Goal: Task Accomplishment & Management: Complete application form

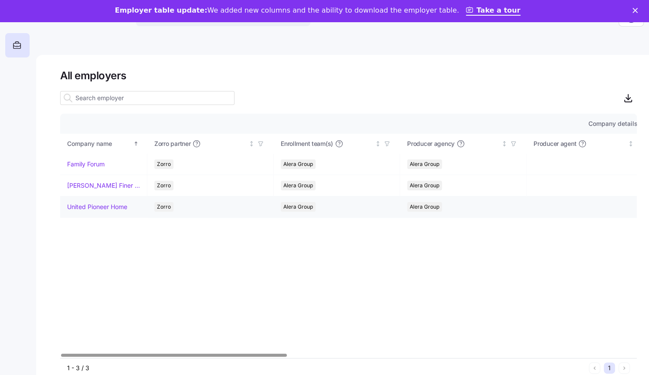
click at [80, 206] on link "United Pioneer Home" at bounding box center [97, 207] width 60 height 9
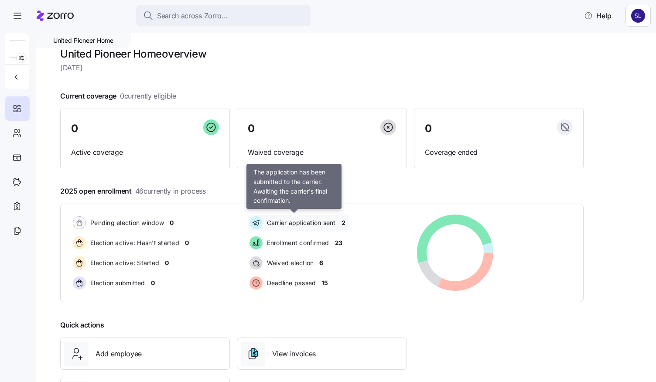
click at [296, 225] on span "Carrier application sent" at bounding box center [300, 222] width 72 height 9
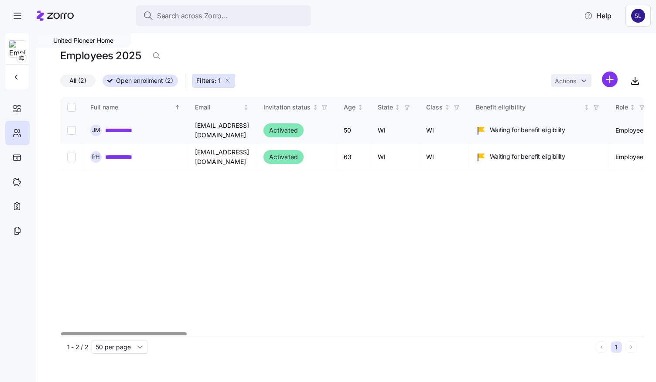
click at [127, 132] on link "**********" at bounding box center [122, 130] width 35 height 9
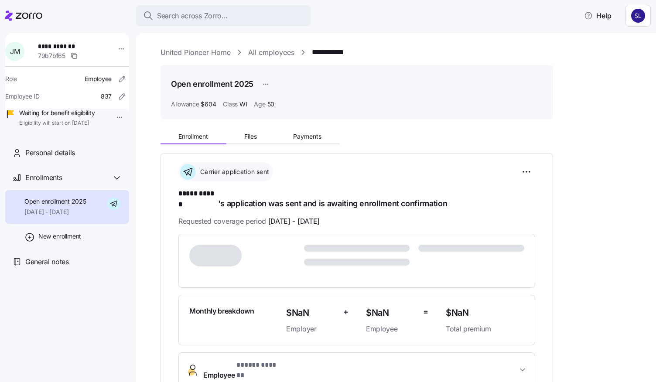
scroll to position [131, 0]
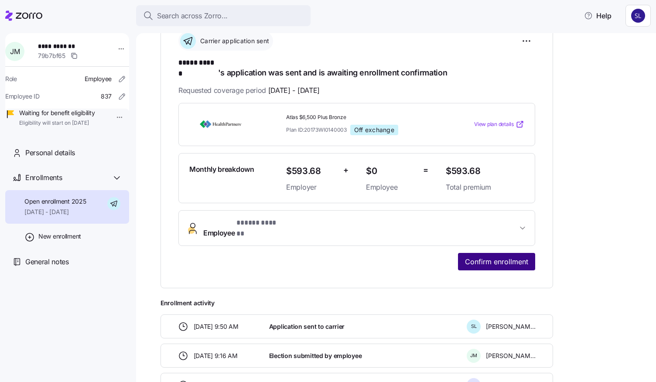
click at [483, 256] on span "Confirm enrollment" at bounding box center [496, 261] width 63 height 10
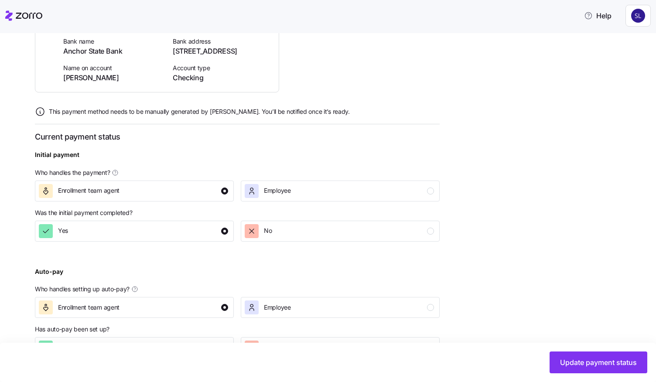
scroll to position [251, 0]
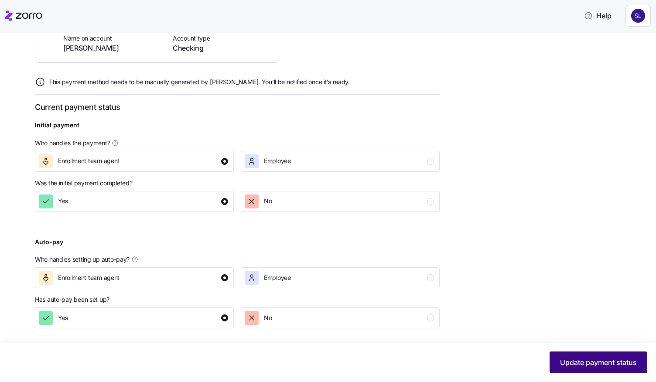
click at [589, 355] on button "Update payment status" at bounding box center [598, 362] width 98 height 22
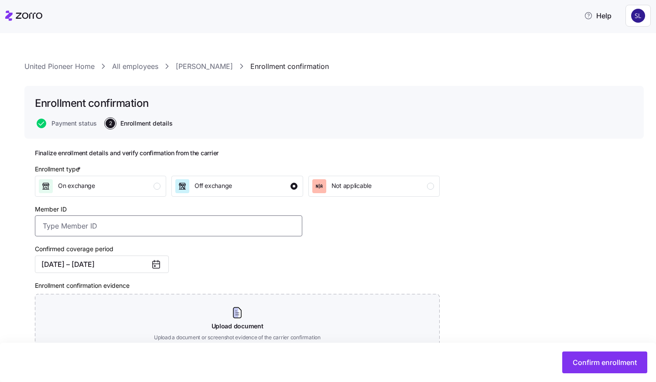
paste input "13607291"
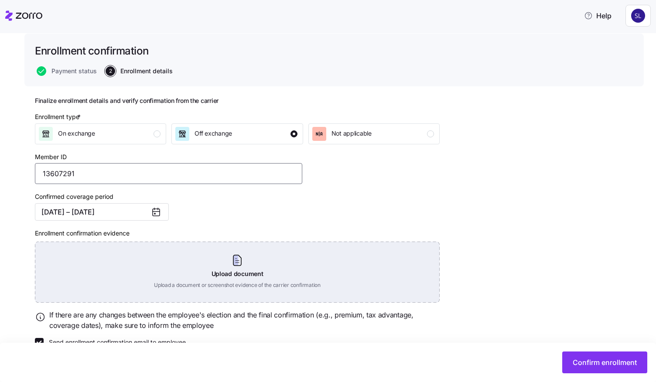
scroll to position [72, 0]
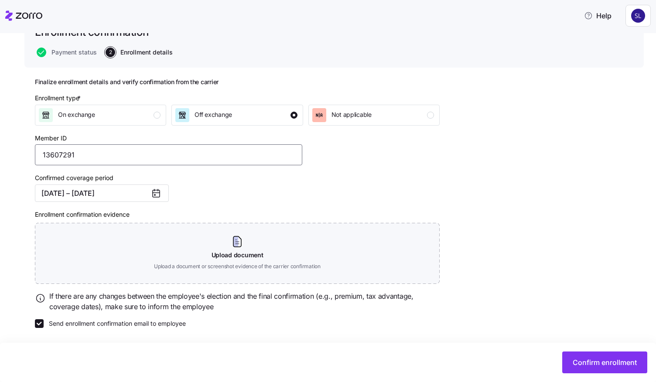
type input "13607291"
click at [44, 322] on label "Send enrollment confirmation email to employee" at bounding box center [115, 323] width 142 height 9
click at [44, 322] on input "Send enrollment confirmation email to employee" at bounding box center [39, 323] width 9 height 9
checkbox input "false"
click at [593, 361] on span "Confirm enrollment" at bounding box center [605, 362] width 64 height 10
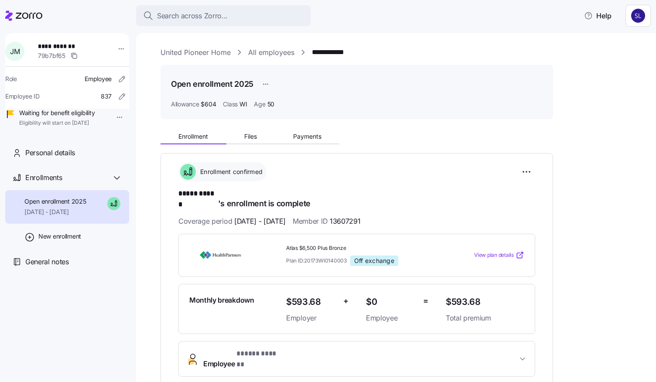
click at [192, 54] on link "United Pioneer Home" at bounding box center [195, 52] width 70 height 11
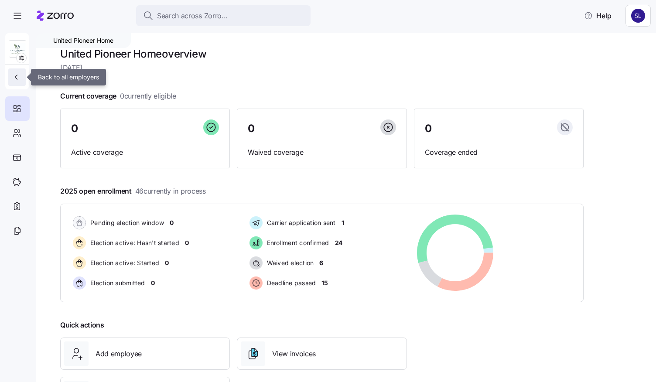
click at [14, 85] on button "button" at bounding box center [16, 76] width 17 height 17
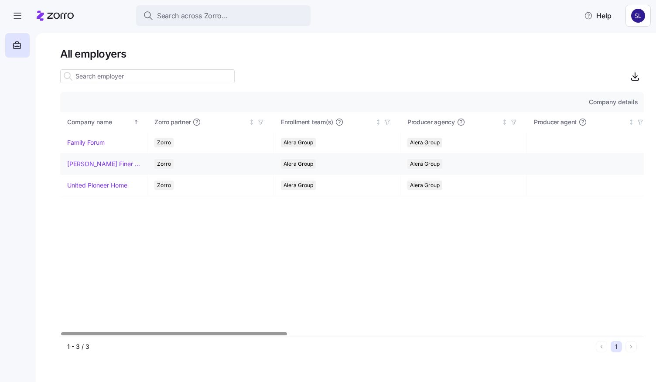
click at [95, 162] on td "[PERSON_NAME] Finer Meats" at bounding box center [103, 164] width 87 height 21
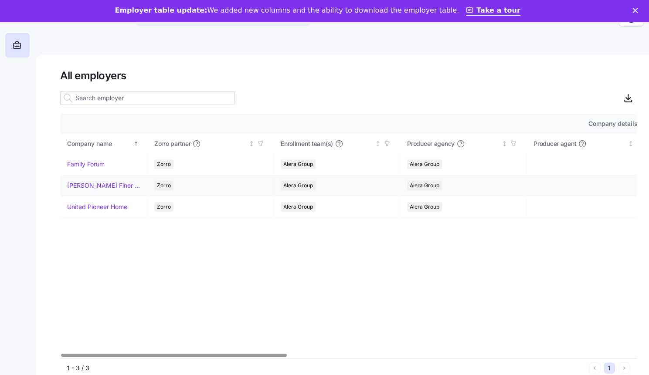
click at [93, 181] on link "[PERSON_NAME] Finer Meats" at bounding box center [103, 185] width 73 height 9
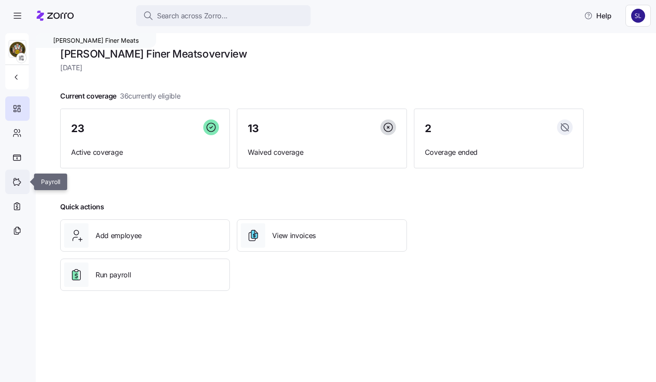
click at [14, 185] on icon at bounding box center [17, 182] width 7 height 7
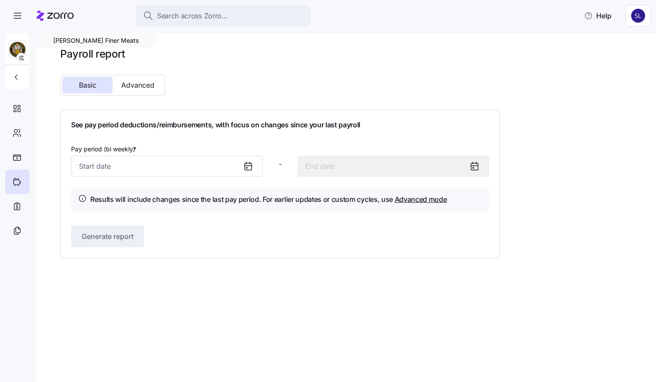
click at [245, 166] on icon at bounding box center [248, 166] width 7 height 7
click at [191, 167] on input "Pay period (bi weekly) *" at bounding box center [166, 166] width 191 height 21
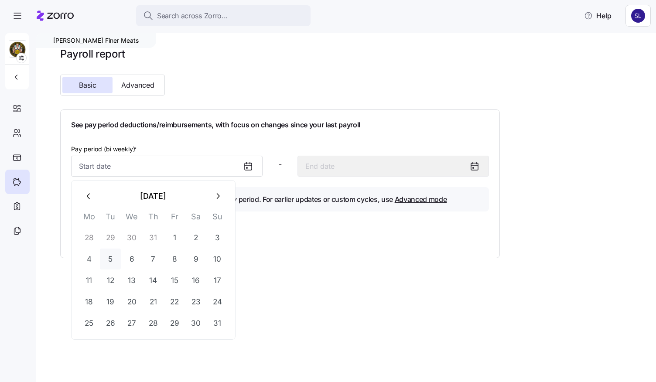
click at [107, 263] on button "5" at bounding box center [110, 259] width 21 height 21
type input "[DATE]"
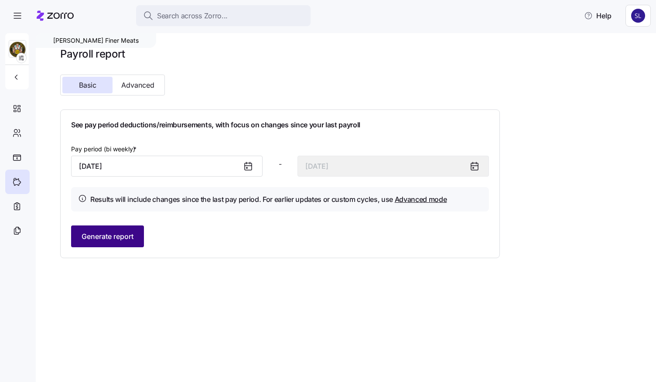
click at [103, 238] on span "Generate report" at bounding box center [108, 236] width 52 height 10
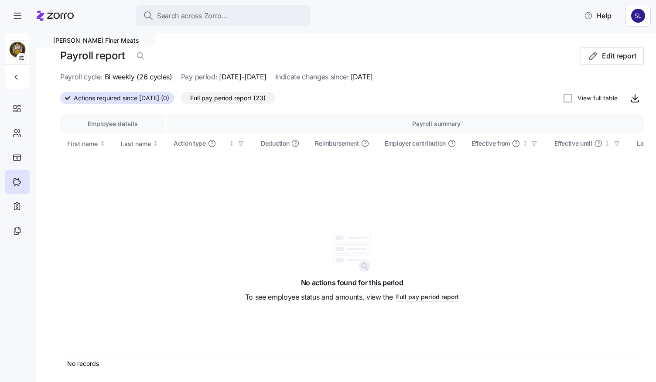
click at [66, 96] on icon at bounding box center [67, 98] width 5 height 5
click at [60, 101] on input "Actions required since [DATE] (0)" at bounding box center [60, 101] width 0 height 0
click at [591, 61] on span "Edit report" at bounding box center [612, 56] width 48 height 10
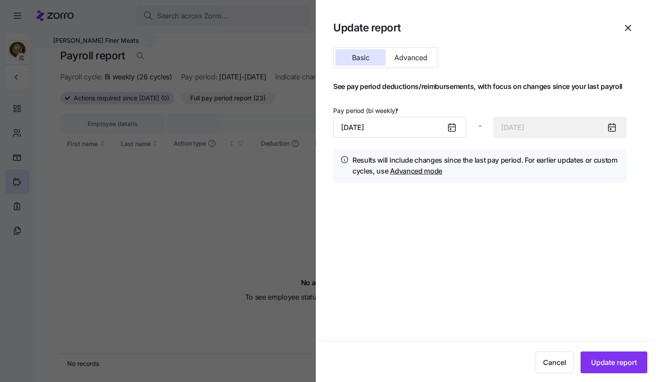
click at [454, 131] on icon at bounding box center [451, 127] width 7 height 7
click at [400, 127] on input "[DATE]" at bounding box center [399, 127] width 133 height 21
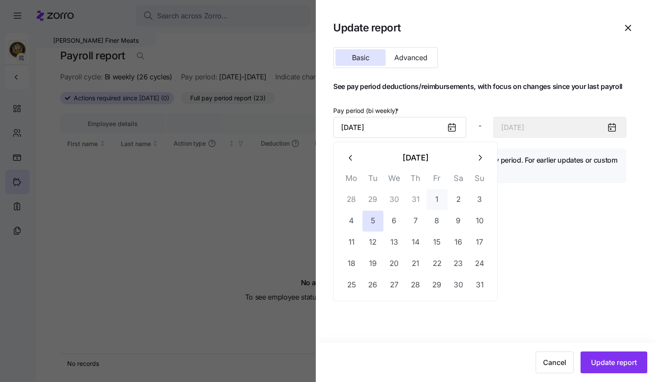
click at [432, 194] on button "1" at bounding box center [436, 199] width 21 height 21
type input "[DATE]"
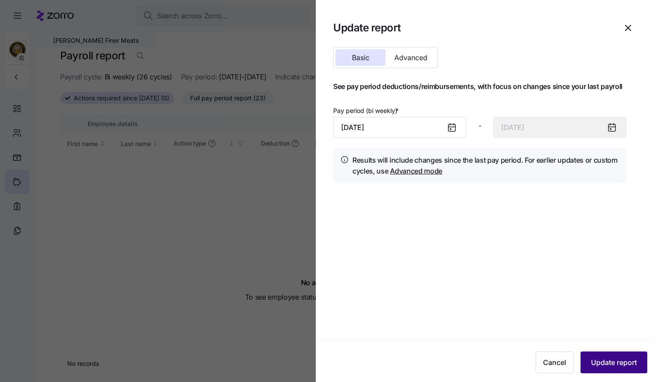
click at [592, 368] on button "Update report" at bounding box center [613, 362] width 67 height 22
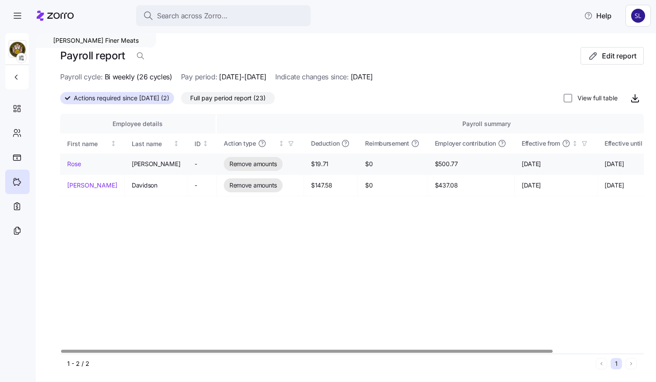
click at [70, 164] on link "Rose" at bounding box center [92, 164] width 50 height 9
click at [77, 189] on link "[PERSON_NAME]" at bounding box center [92, 185] width 50 height 9
click at [74, 167] on link "Rose" at bounding box center [92, 164] width 50 height 9
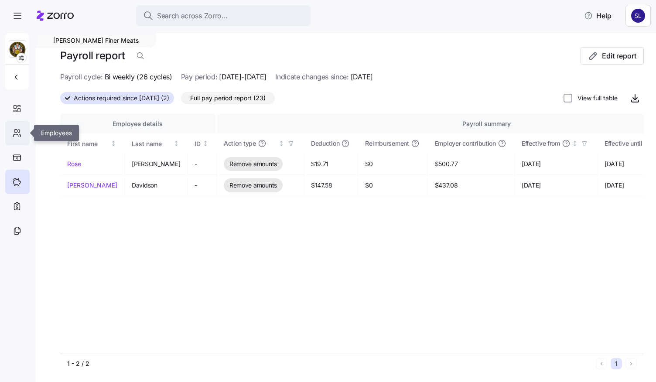
click at [16, 139] on div at bounding box center [17, 133] width 24 height 24
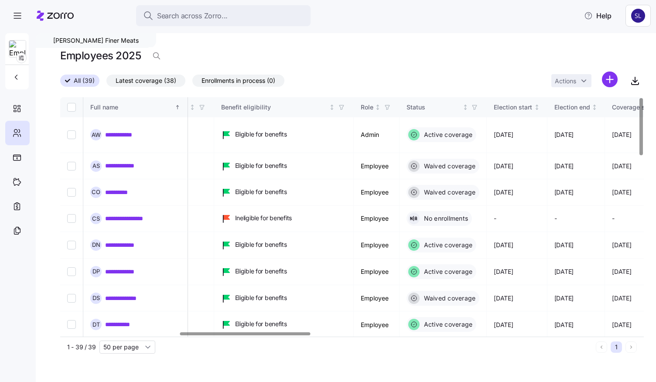
scroll to position [0, 532]
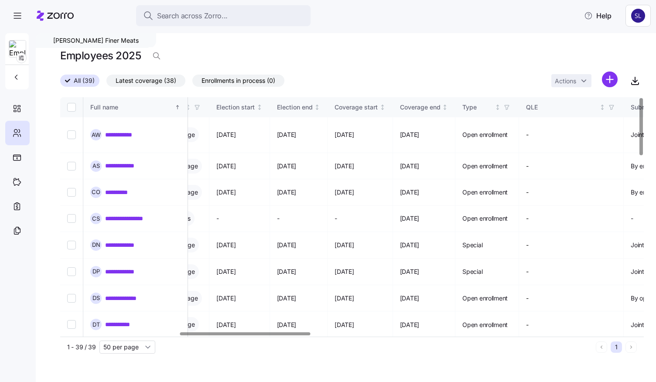
click at [263, 335] on div at bounding box center [245, 333] width 130 height 3
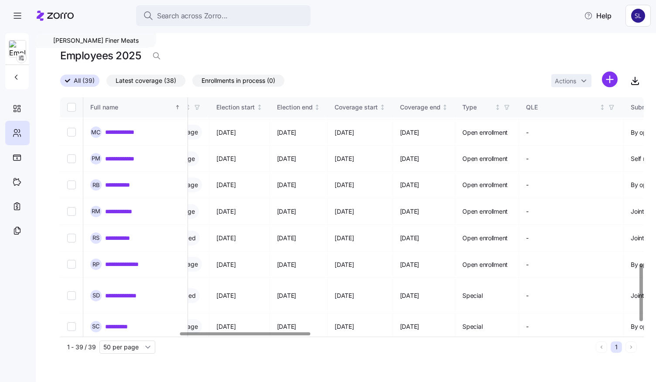
scroll to position [738, 532]
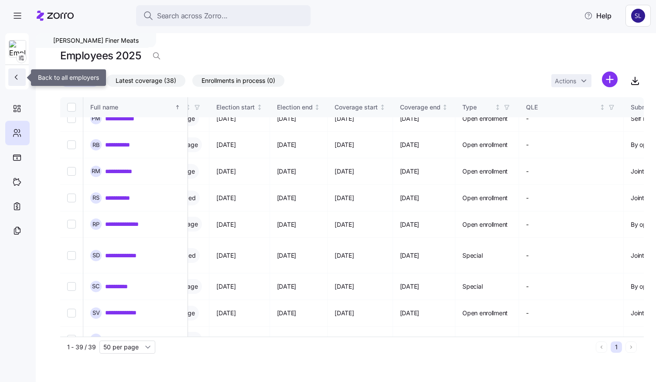
click at [18, 79] on icon "button" at bounding box center [16, 77] width 9 height 9
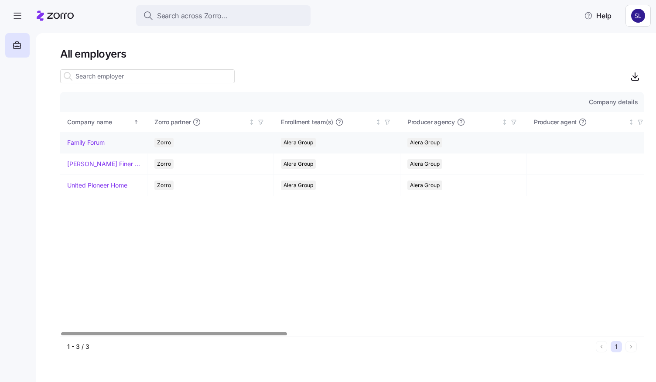
click at [87, 140] on link "Family Forum" at bounding box center [86, 142] width 38 height 9
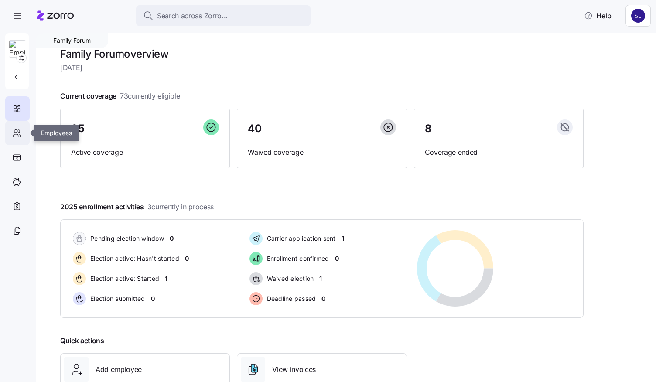
click at [17, 133] on icon at bounding box center [17, 133] width 10 height 10
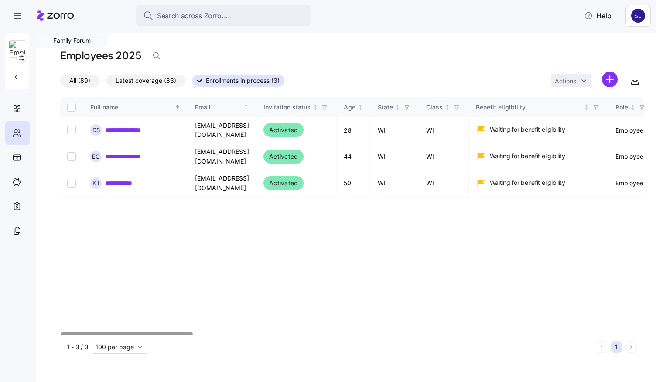
click at [239, 84] on span "Enrollments in process (3)" at bounding box center [243, 80] width 74 height 11
click at [192, 83] on input "Enrollments in process (3)" at bounding box center [192, 83] width 0 height 0
click at [134, 154] on link "**********" at bounding box center [130, 156] width 50 height 9
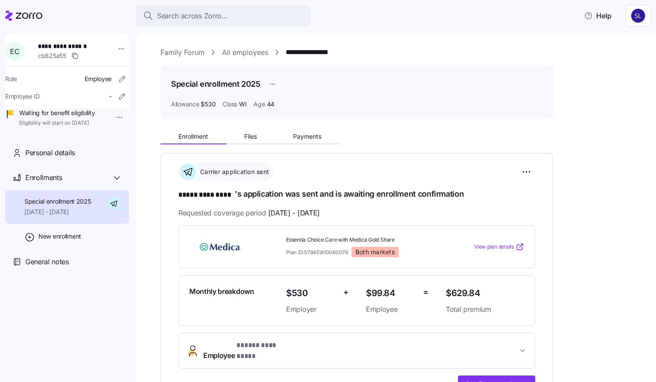
click at [243, 48] on link "All employees" at bounding box center [245, 52] width 46 height 11
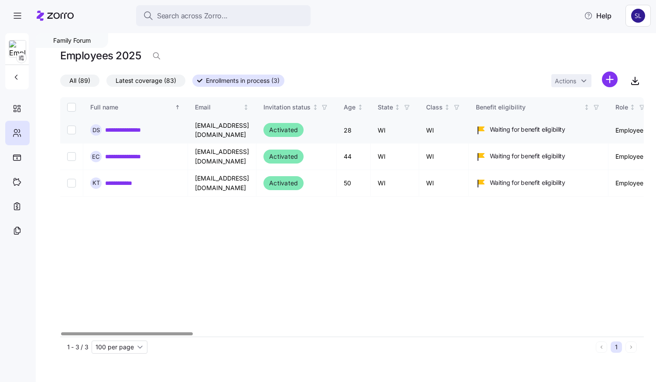
click at [133, 126] on link "**********" at bounding box center [129, 130] width 48 height 9
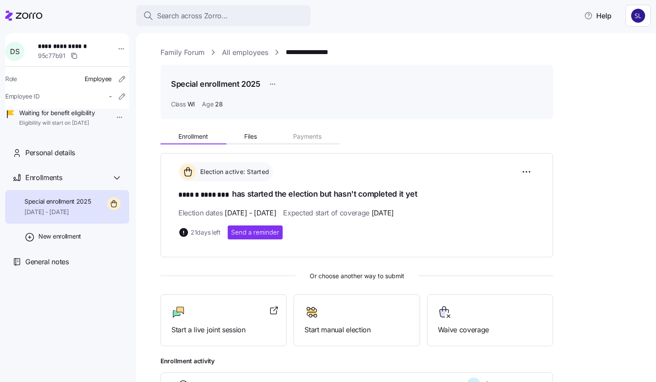
click at [248, 54] on link "All employees" at bounding box center [245, 52] width 46 height 11
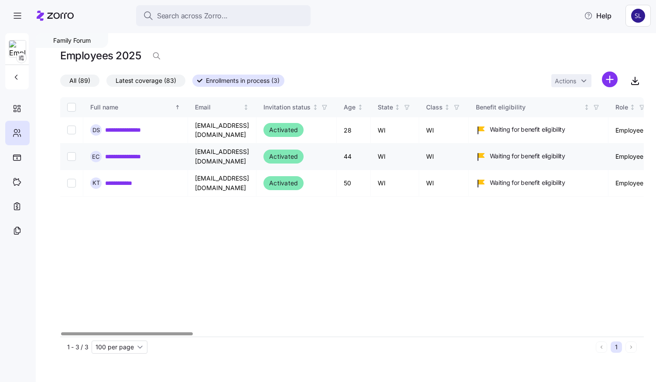
click at [138, 154] on link "**********" at bounding box center [130, 156] width 50 height 9
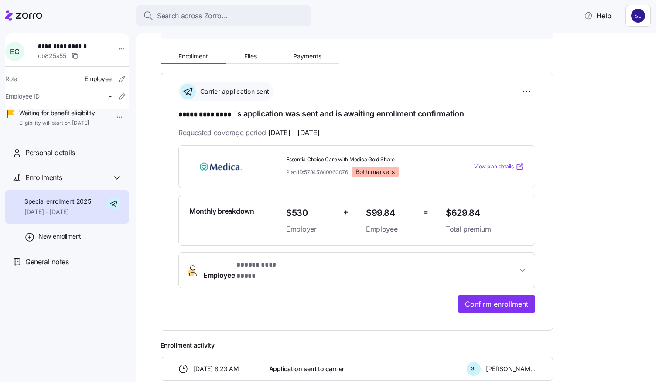
scroll to position [131, 0]
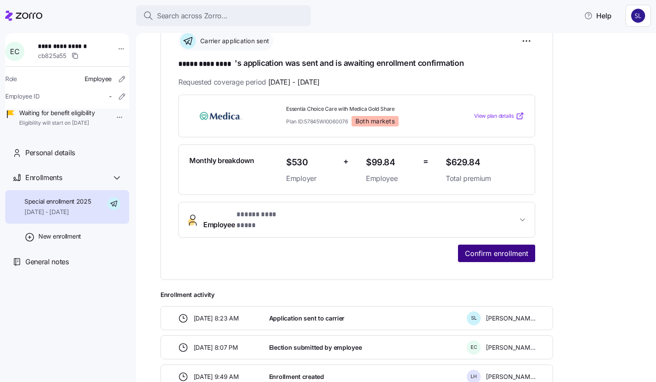
click at [503, 248] on span "Confirm enrollment" at bounding box center [496, 253] width 63 height 10
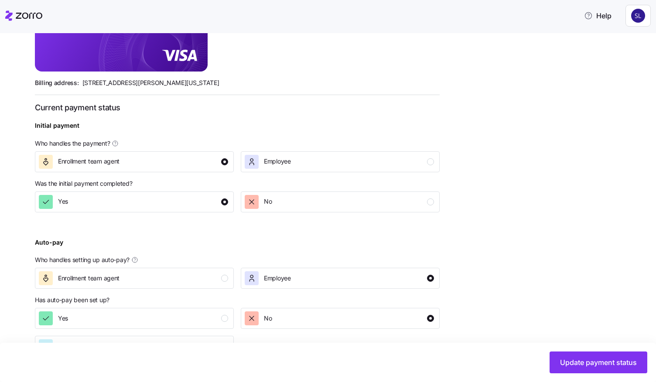
scroll to position [292, 0]
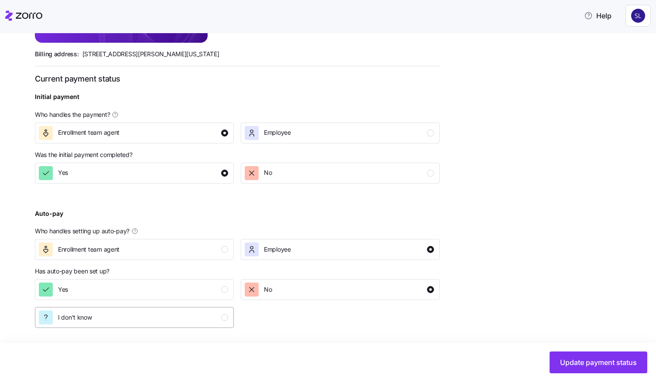
click at [169, 317] on div "I don't know" at bounding box center [133, 317] width 189 height 14
click at [575, 360] on span "Update payment status" at bounding box center [598, 362] width 77 height 10
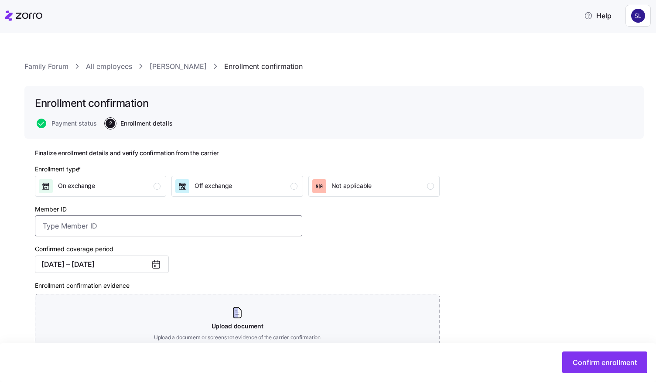
paste input "303023930000"
click at [42, 225] on input "303023930000" at bounding box center [168, 225] width 267 height 21
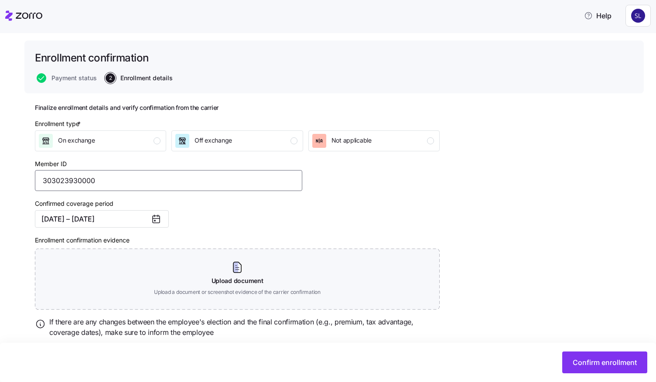
scroll to position [72, 0]
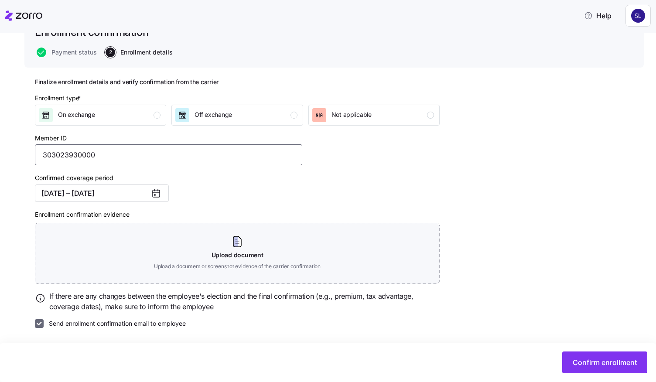
type input "303023930000"
click at [43, 326] on input "Send enrollment confirmation email to employee" at bounding box center [39, 323] width 9 height 9
checkbox input "false"
click at [616, 358] on span "Confirm enrollment" at bounding box center [605, 362] width 64 height 10
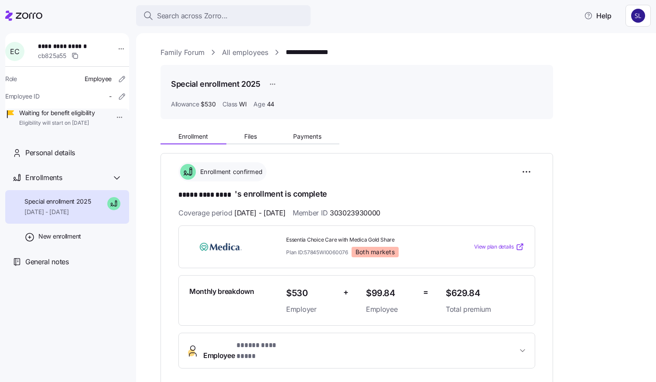
click at [256, 54] on link "All employees" at bounding box center [245, 52] width 46 height 11
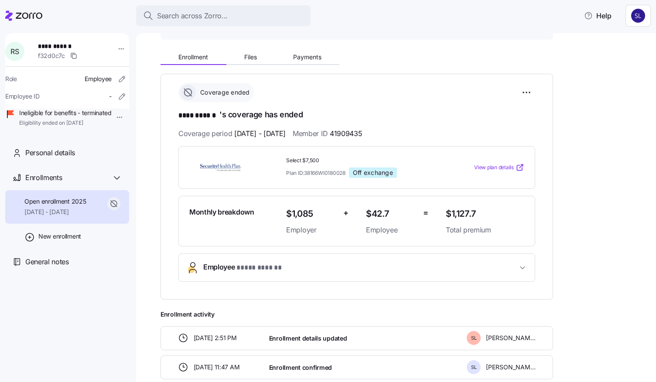
scroll to position [87, 0]
